Goal: Find specific page/section: Find specific page/section

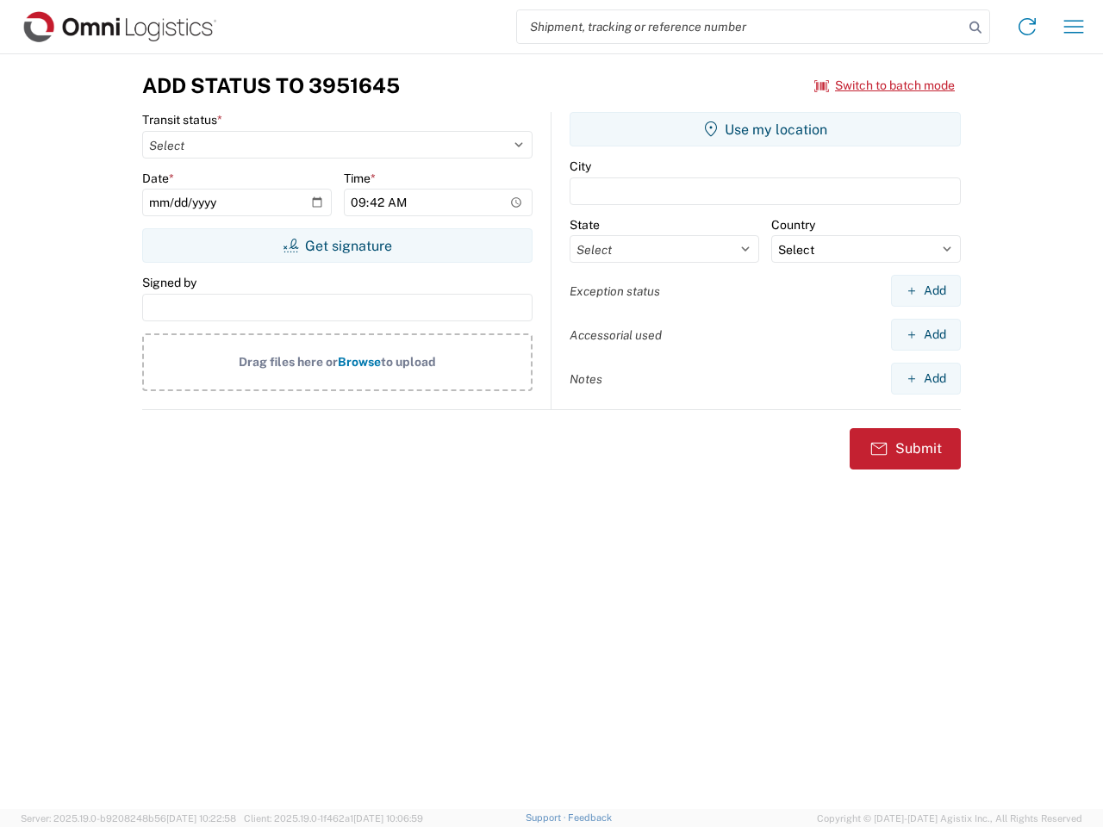
click at [740, 27] on input "search" at bounding box center [740, 26] width 446 height 33
click at [975, 28] on icon at bounding box center [975, 28] width 24 height 24
click at [1027, 27] on icon at bounding box center [1027, 27] width 28 height 28
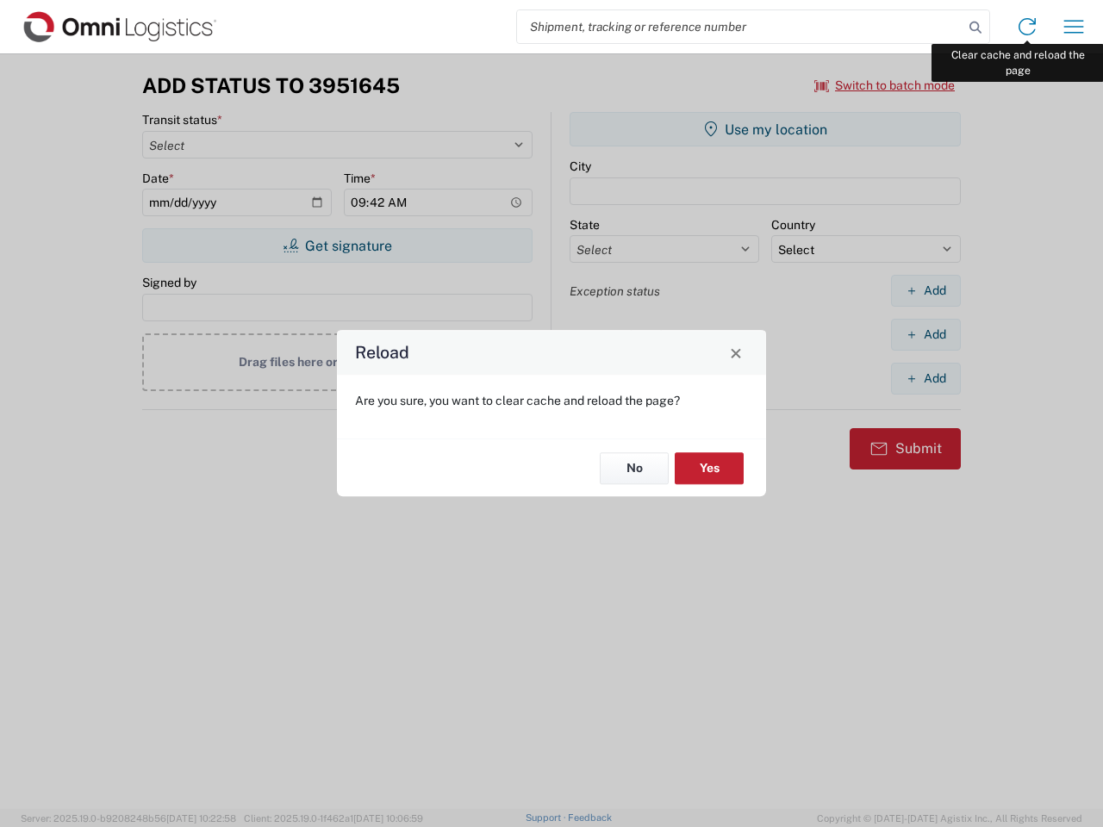
click at [1074, 27] on div "Reload Are you sure, you want to clear cache and reload the page? No Yes" at bounding box center [551, 413] width 1103 height 827
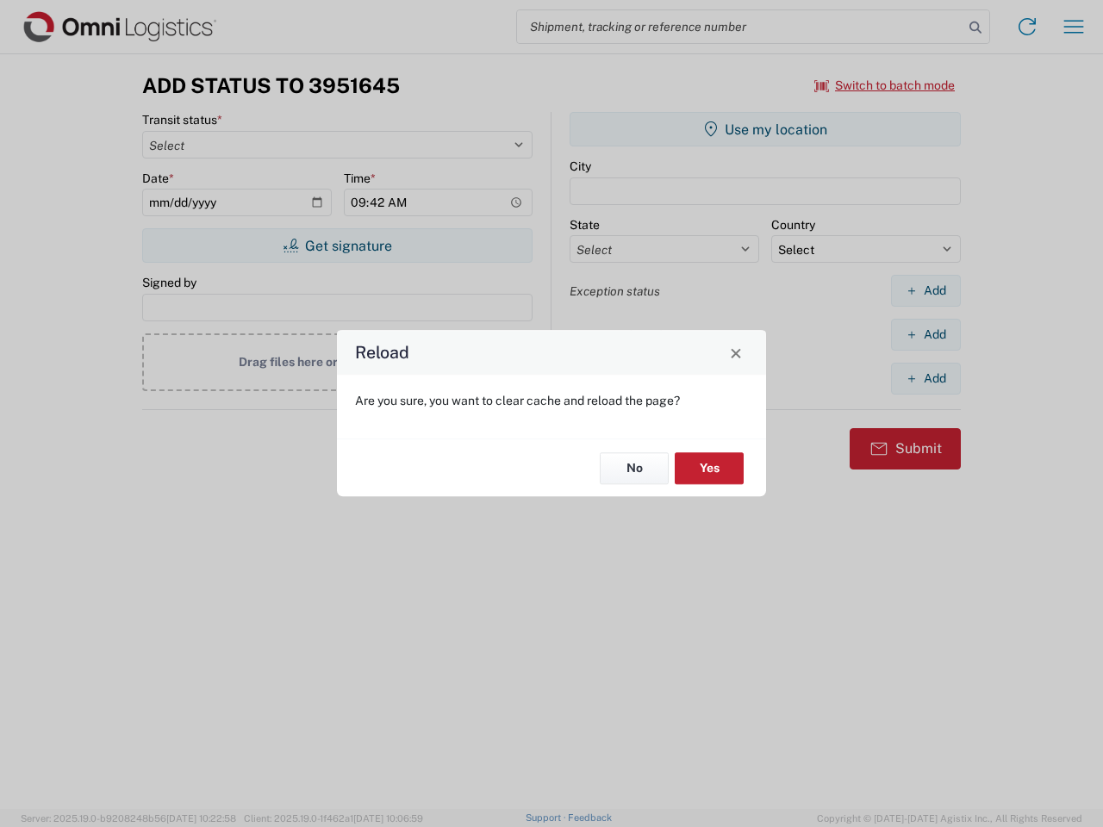
click at [885, 85] on div "Reload Are you sure, you want to clear cache and reload the page? No Yes" at bounding box center [551, 413] width 1103 height 827
click at [337, 246] on div "Reload Are you sure, you want to clear cache and reload the page? No Yes" at bounding box center [551, 413] width 1103 height 827
click at [765, 129] on div "Reload Are you sure, you want to clear cache and reload the page? No Yes" at bounding box center [551, 413] width 1103 height 827
click at [926, 290] on div "Reload Are you sure, you want to clear cache and reload the page? No Yes" at bounding box center [551, 413] width 1103 height 827
click at [926, 334] on div "Reload Are you sure, you want to clear cache and reload the page? No Yes" at bounding box center [551, 413] width 1103 height 827
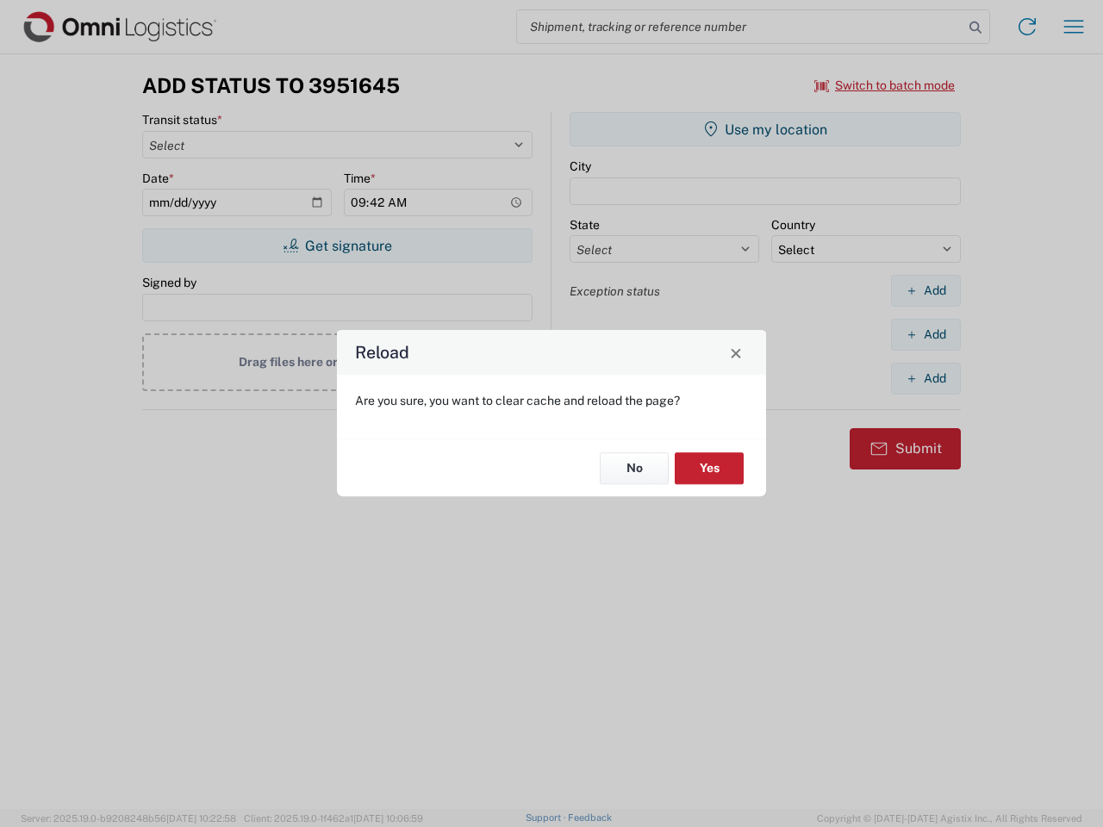
click at [926, 378] on div "Reload Are you sure, you want to clear cache and reload the page? No Yes" at bounding box center [551, 413] width 1103 height 827
